Goal: Navigation & Orientation: Find specific page/section

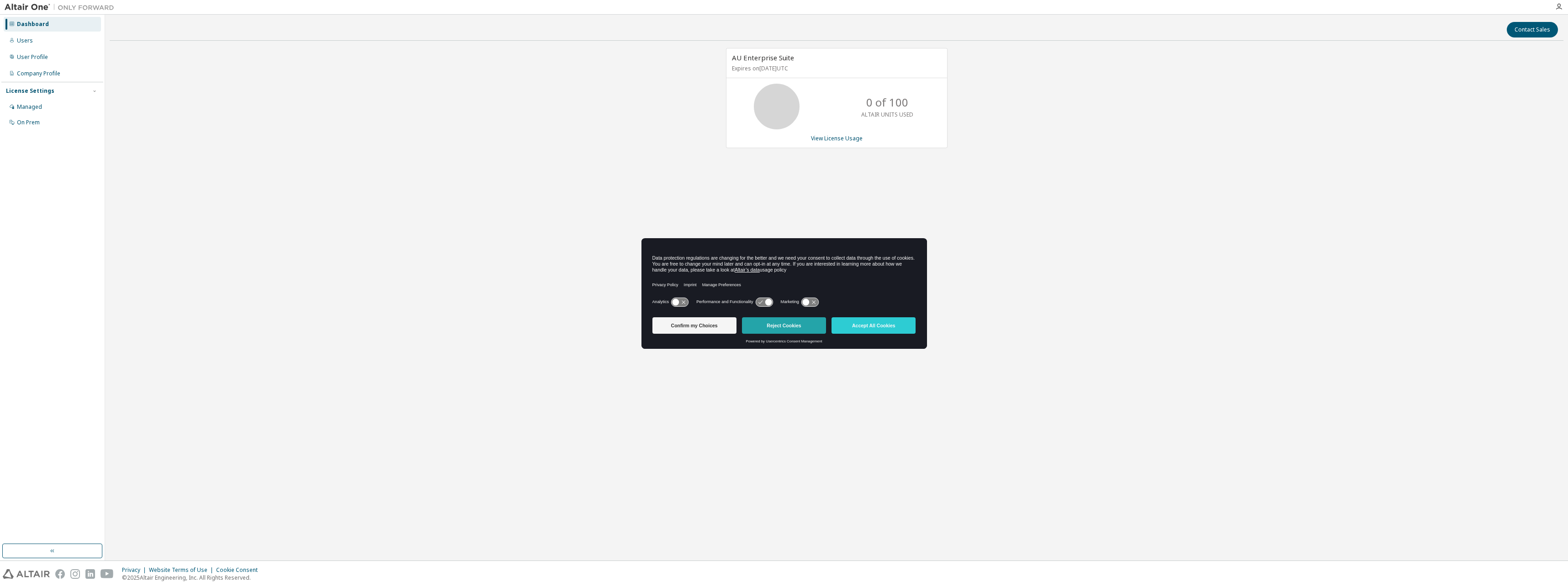
click at [785, 325] on button "Reject Cookies" at bounding box center [784, 325] width 84 height 17
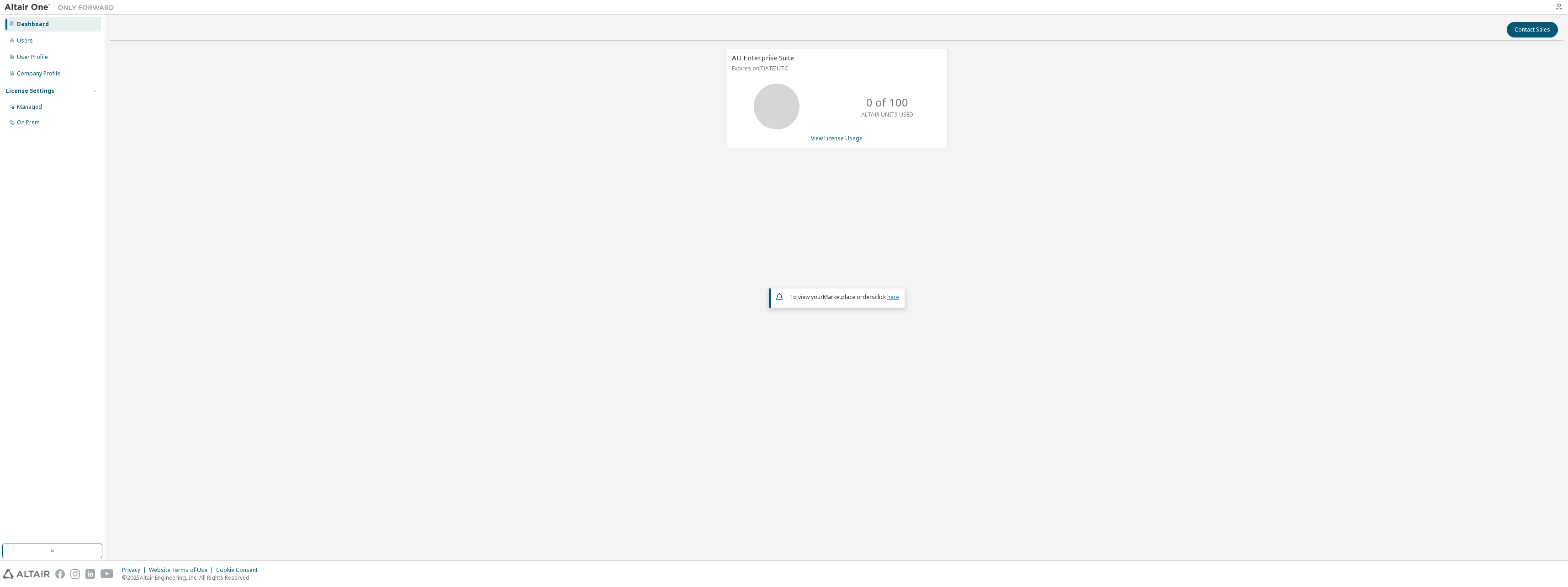
click at [893, 298] on link "here" at bounding box center [893, 296] width 11 height 8
click at [42, 107] on div "Managed" at bounding box center [52, 107] width 97 height 15
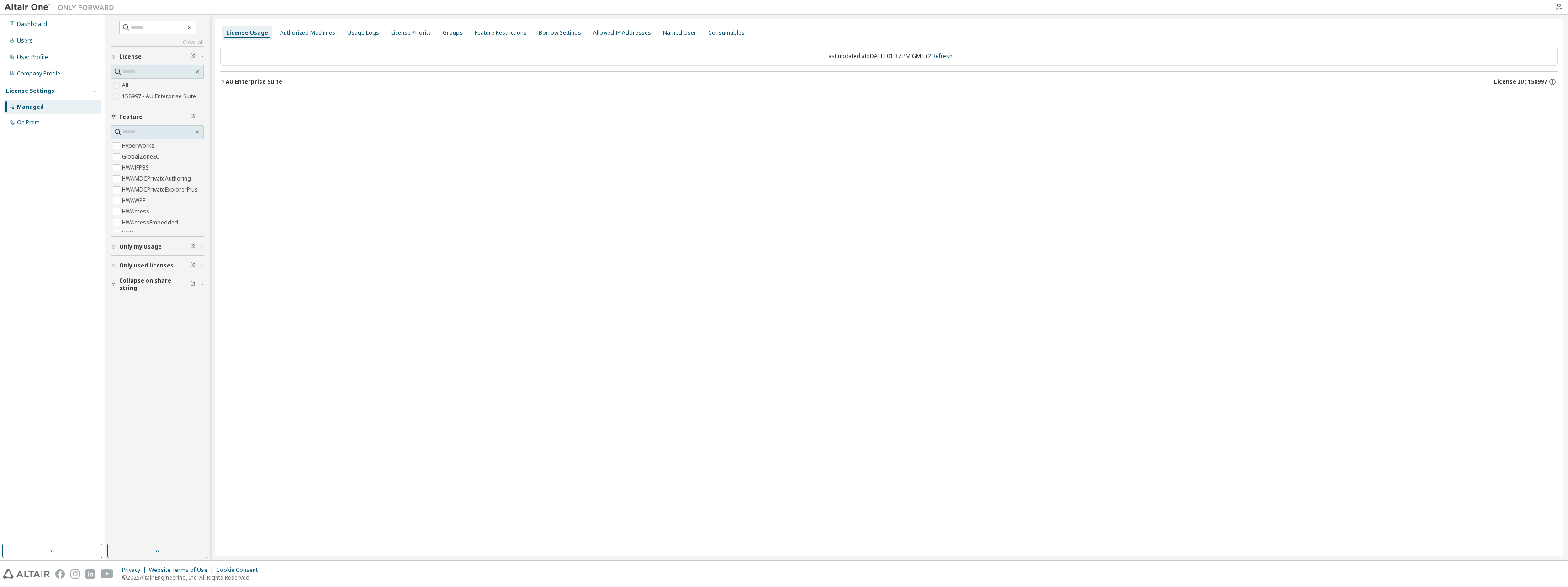
click at [223, 84] on icon "button" at bounding box center [223, 81] width 5 height 5
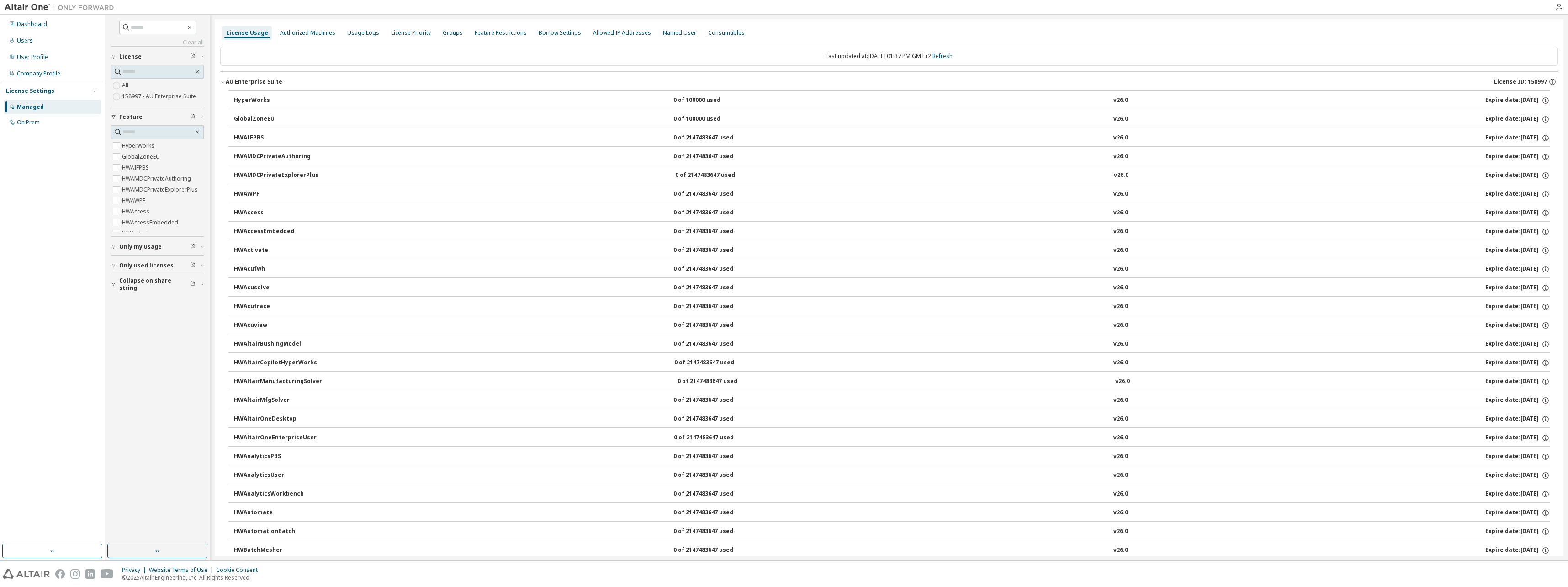
click at [223, 84] on icon "button" at bounding box center [223, 81] width 5 height 5
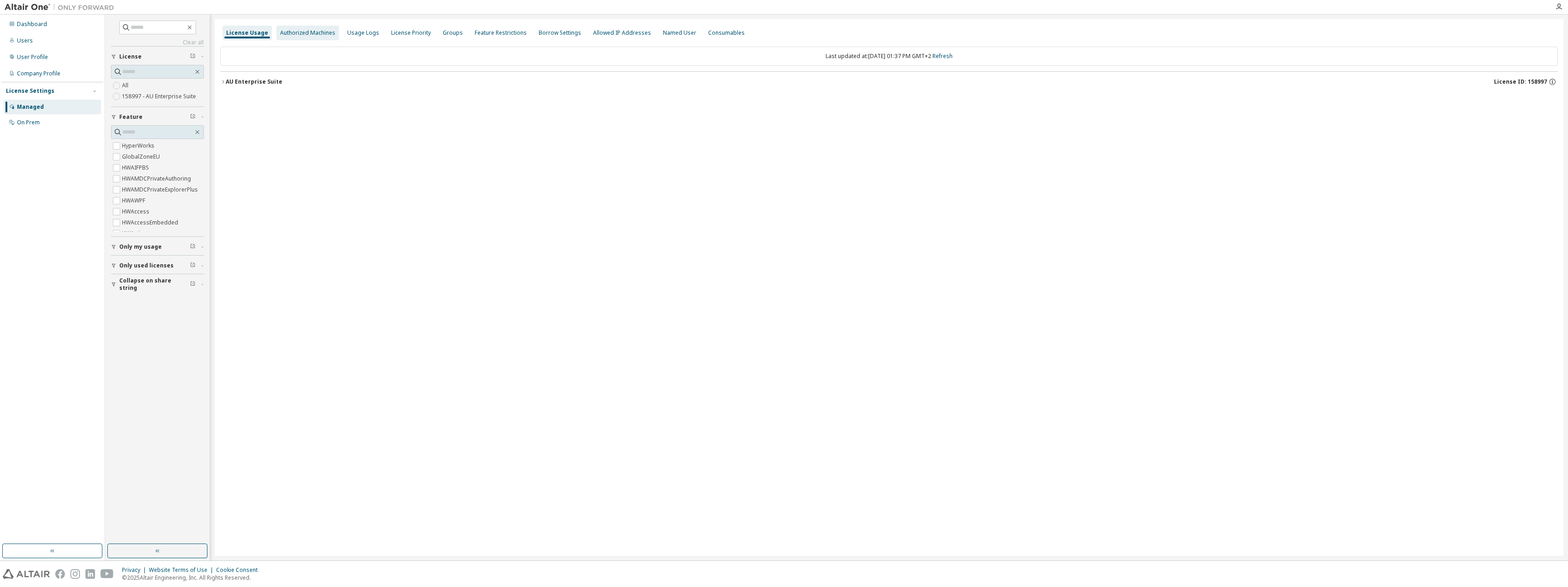
click at [289, 34] on div "Authorized Machines" at bounding box center [308, 33] width 56 height 7
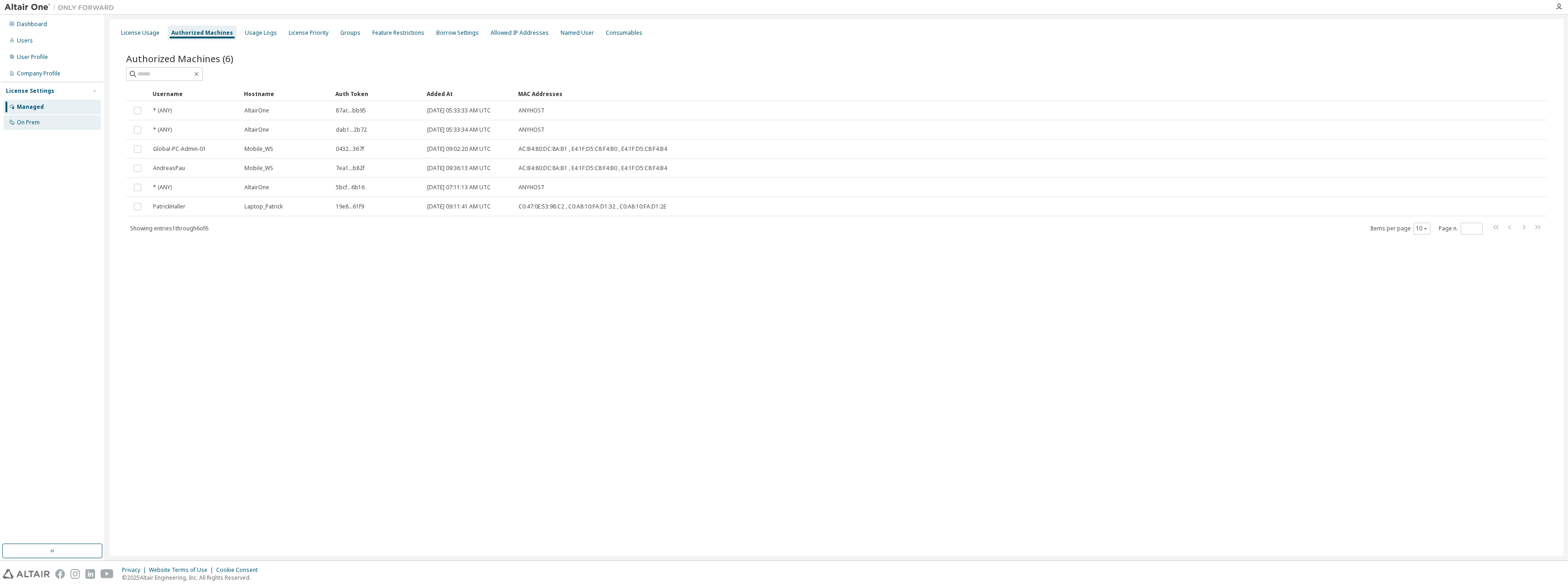
click at [47, 122] on div "On Prem" at bounding box center [52, 122] width 97 height 15
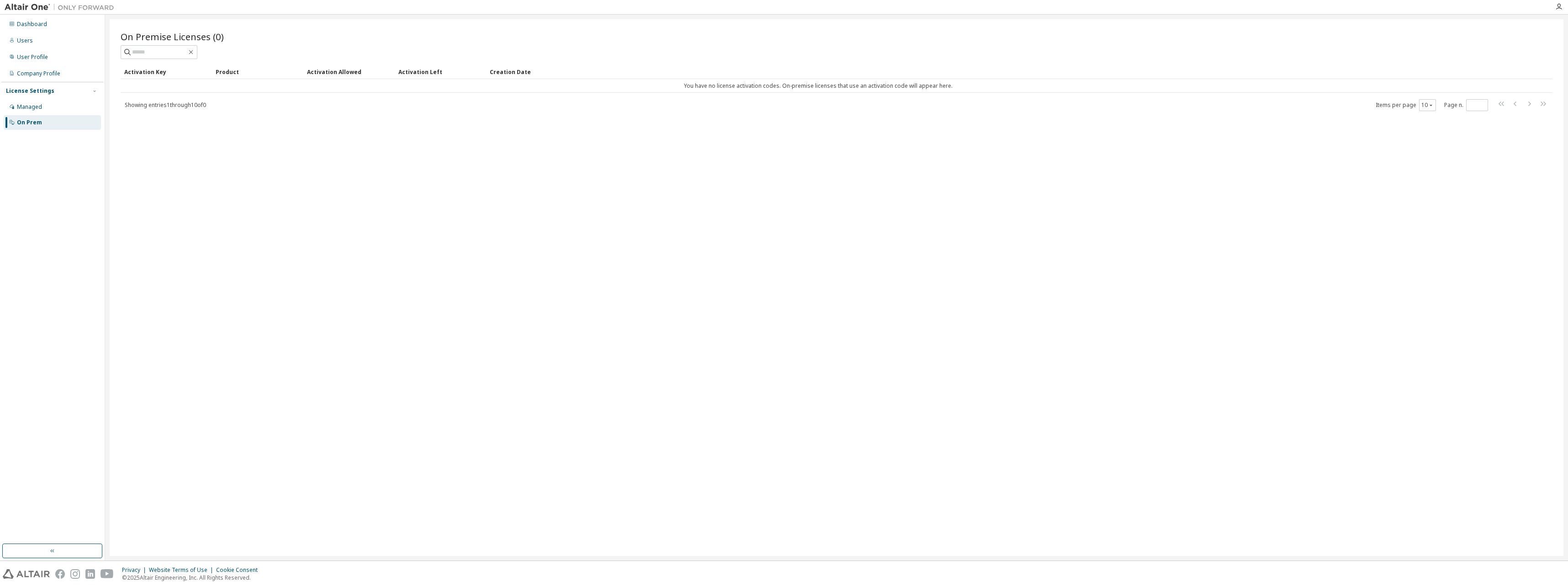
click at [217, 161] on div "On Premise Licenses (0) Clear Load Save Save As Field Operator Value Select fil…" at bounding box center [837, 287] width 1454 height 537
click at [49, 58] on div "User Profile" at bounding box center [52, 57] width 97 height 15
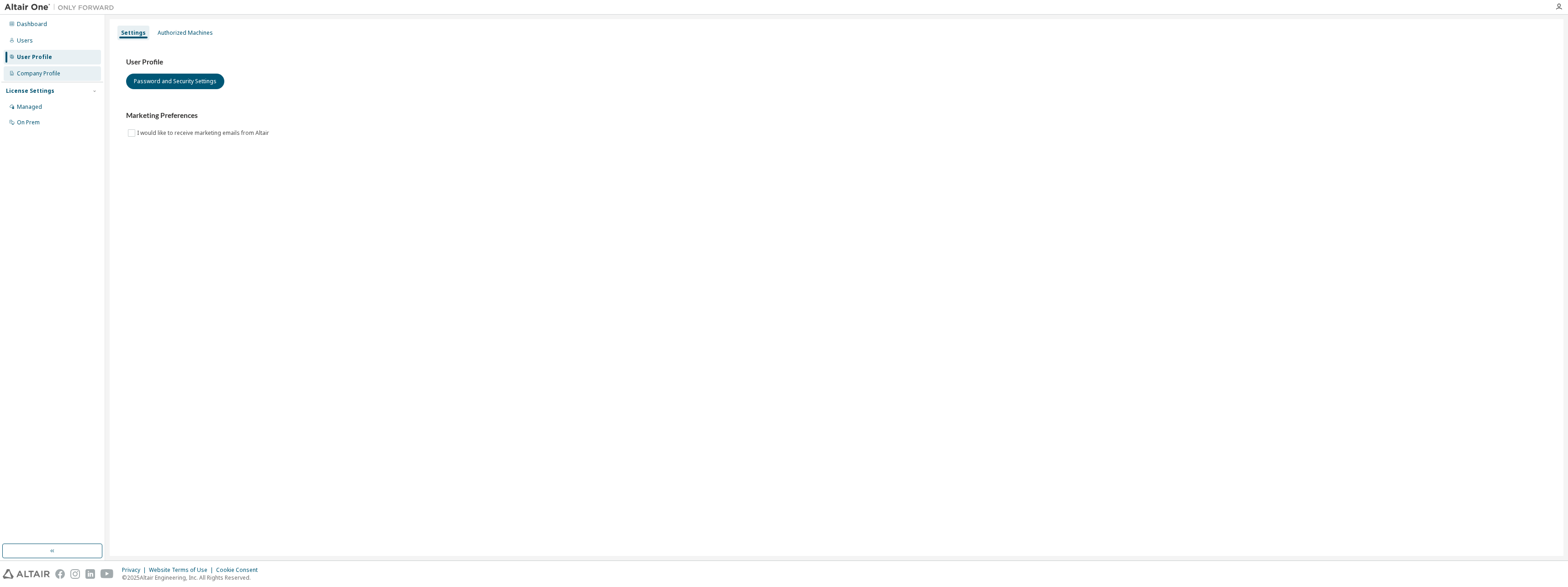
click at [42, 74] on div "Company Profile" at bounding box center [38, 73] width 43 height 7
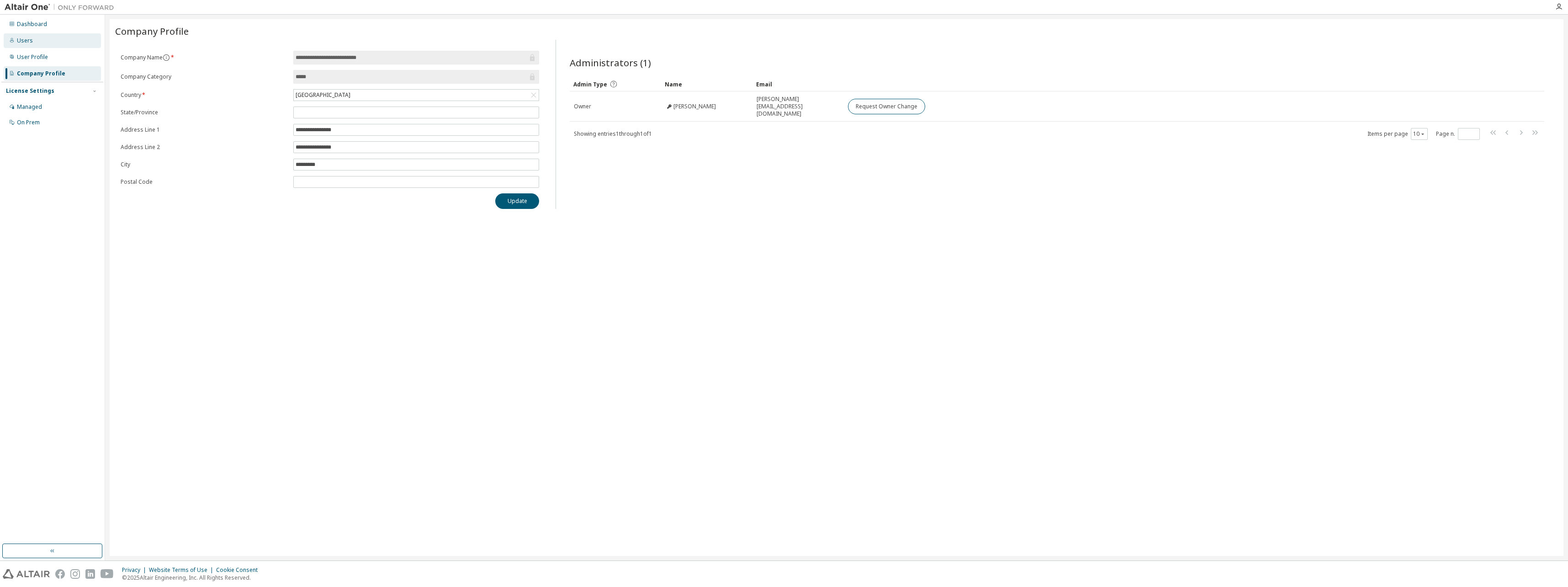
click at [19, 37] on div "Users" at bounding box center [25, 41] width 16 height 7
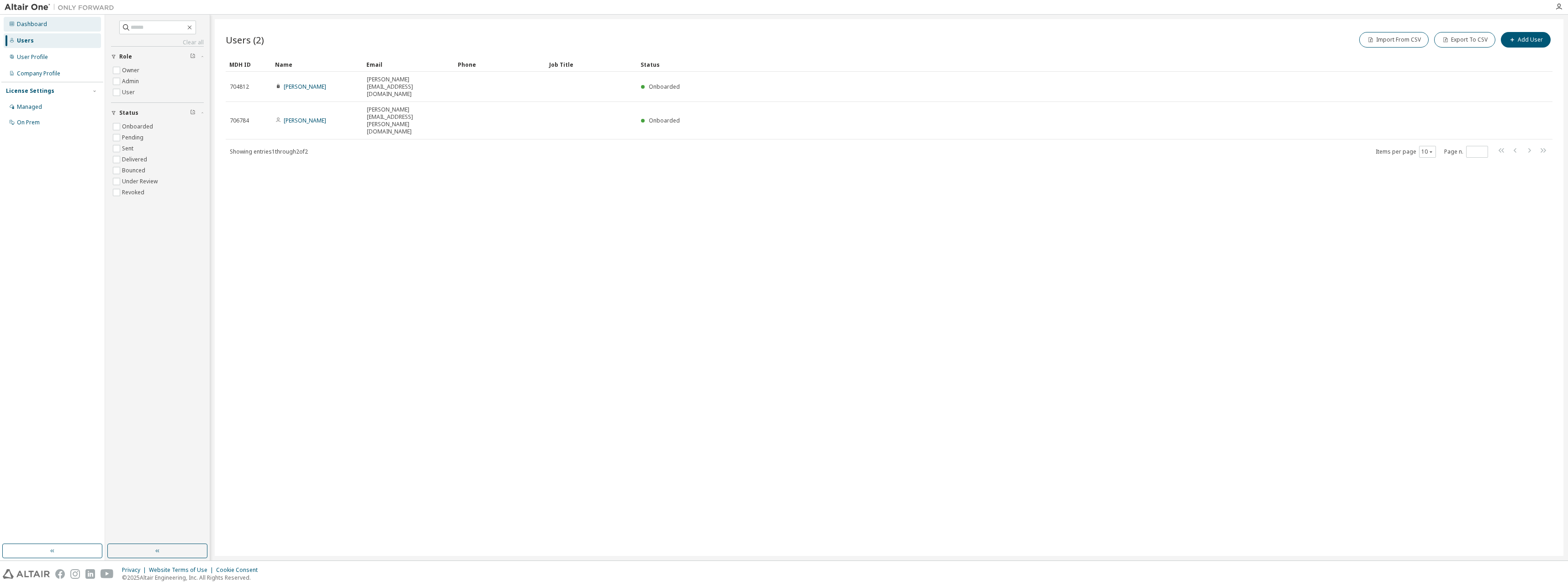
click at [36, 24] on div "Dashboard" at bounding box center [32, 24] width 30 height 7
